Goal: Task Accomplishment & Management: Complete application form

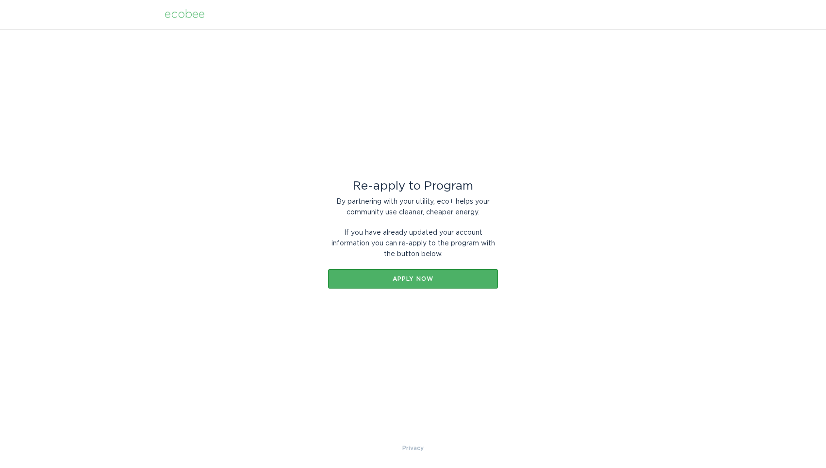
click at [413, 279] on div "Apply now" at bounding box center [413, 279] width 160 height 6
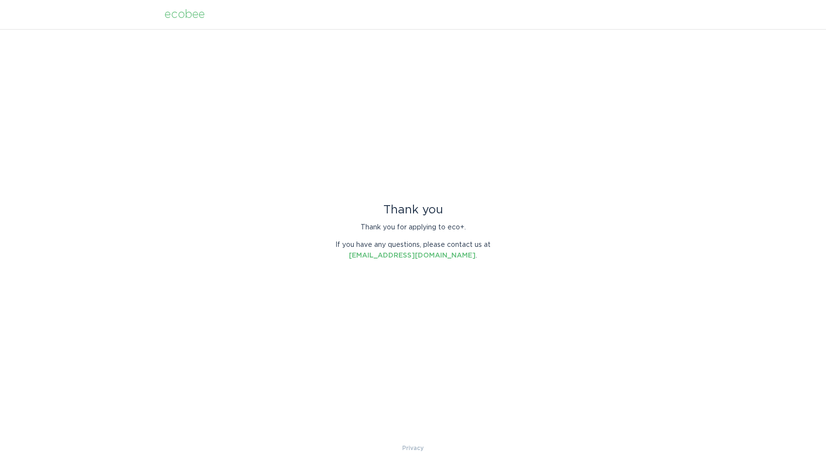
click at [187, 15] on div "ecobee" at bounding box center [184, 14] width 40 height 11
click at [180, 16] on div "ecobee" at bounding box center [184, 14] width 40 height 11
click at [195, 16] on div "ecobee" at bounding box center [184, 14] width 40 height 11
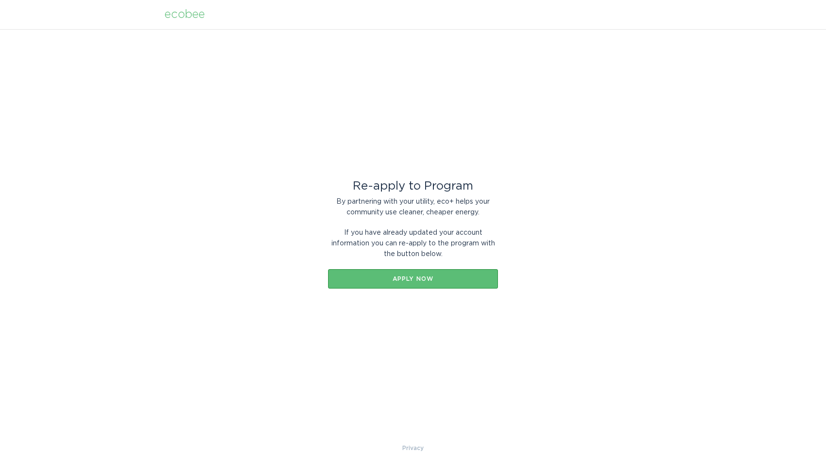
click at [186, 17] on div "ecobee" at bounding box center [184, 14] width 40 height 11
